Goal: Task Accomplishment & Management: Manage account settings

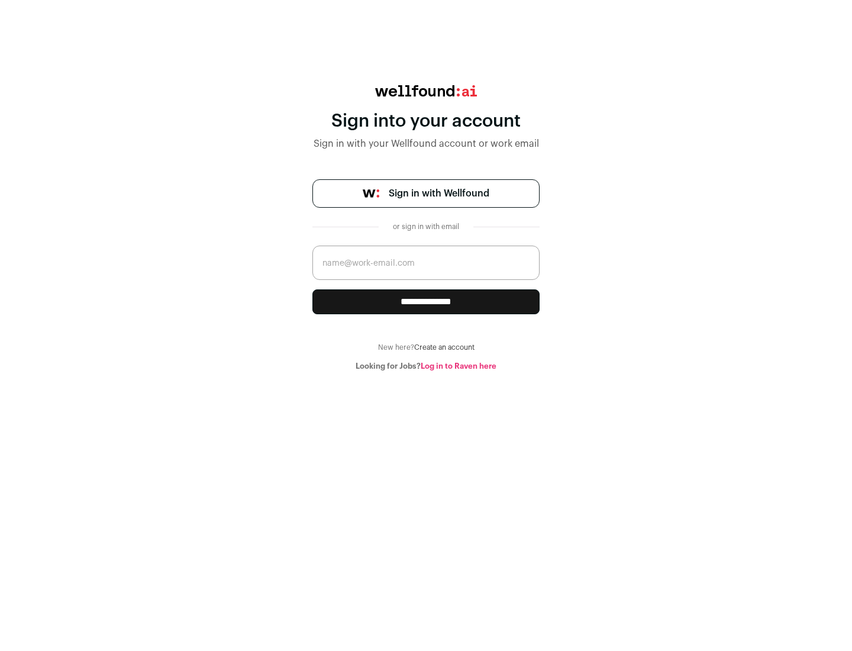
click at [438, 193] on span "Sign in with Wellfound" at bounding box center [439, 193] width 101 height 14
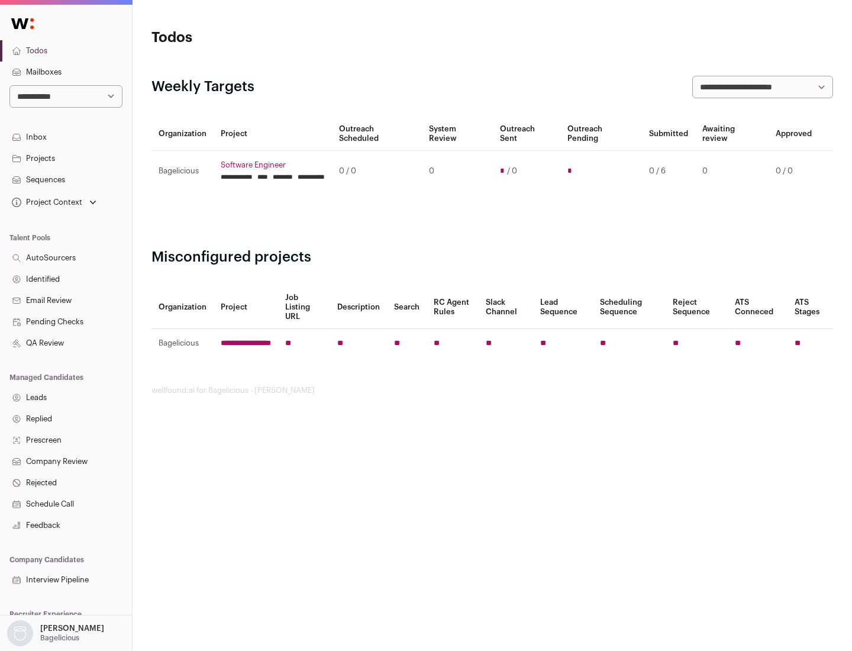
click at [66, 158] on link "Projects" at bounding box center [66, 158] width 132 height 21
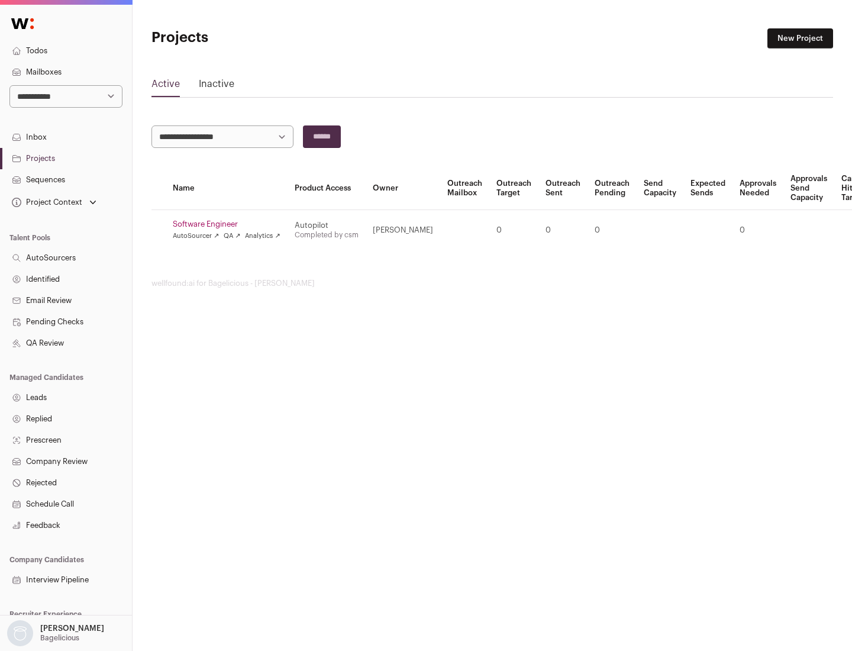
click at [230, 224] on link "Software Engineer" at bounding box center [227, 224] width 108 height 9
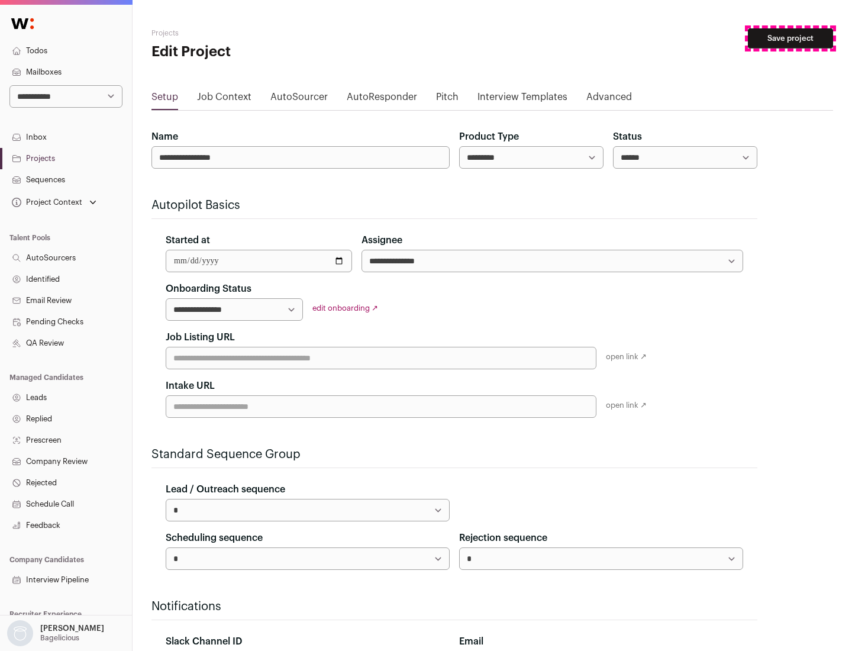
click at [791, 38] on button "Save project" at bounding box center [790, 38] width 85 height 20
